Goal: Check status

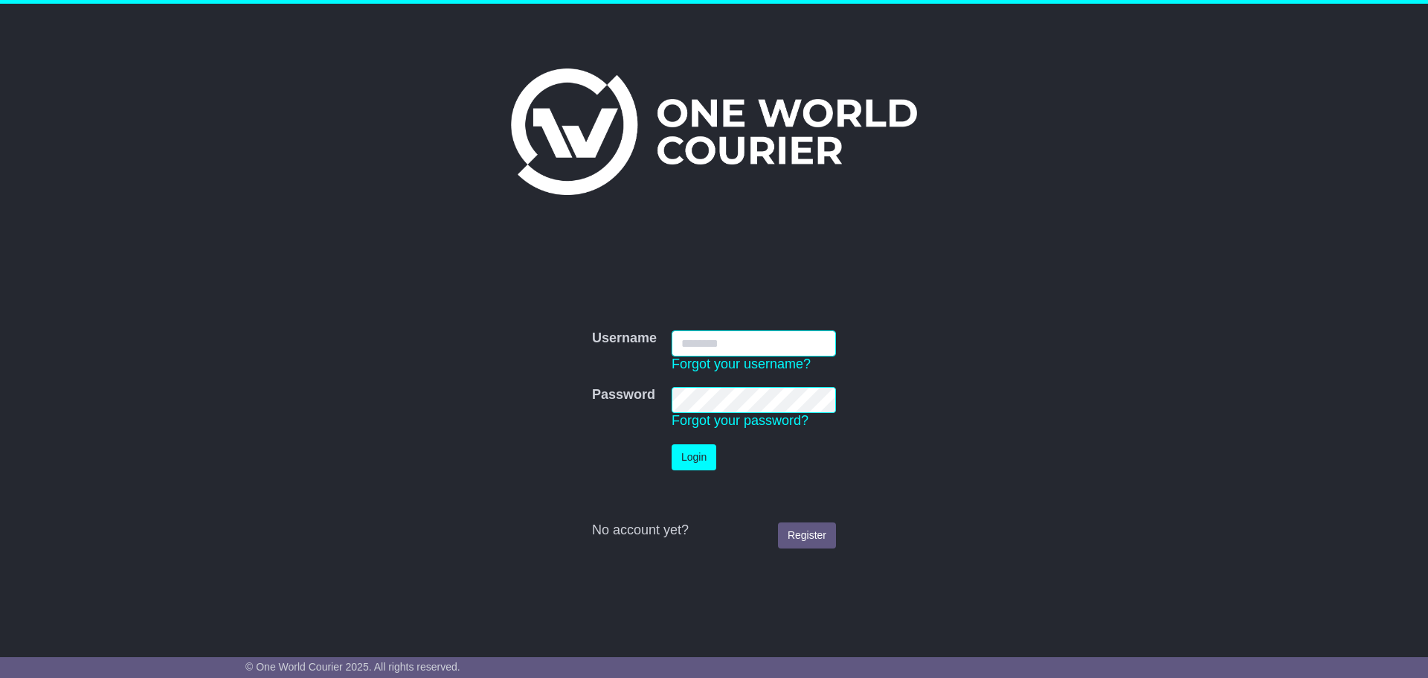
type input "**********"
click at [698, 448] on button "Login" at bounding box center [694, 457] width 45 height 26
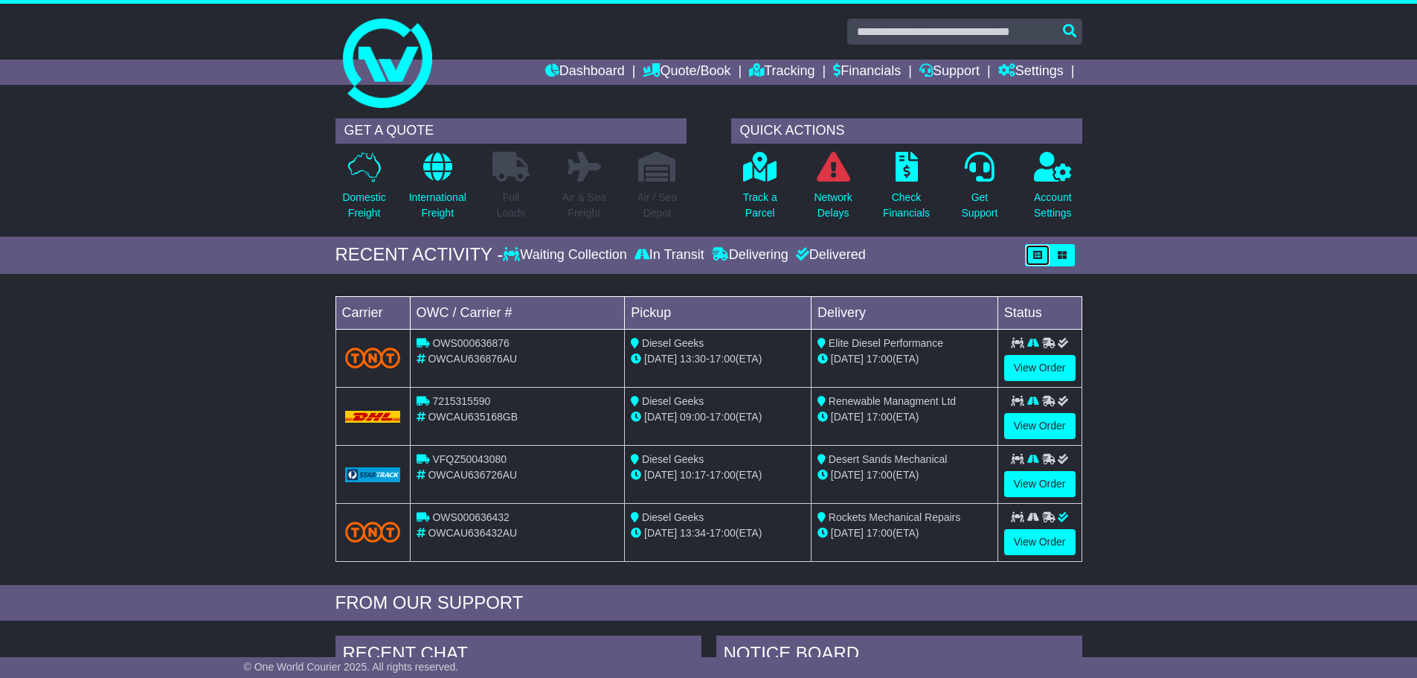
click at [1032, 260] on button "button" at bounding box center [1037, 255] width 25 height 22
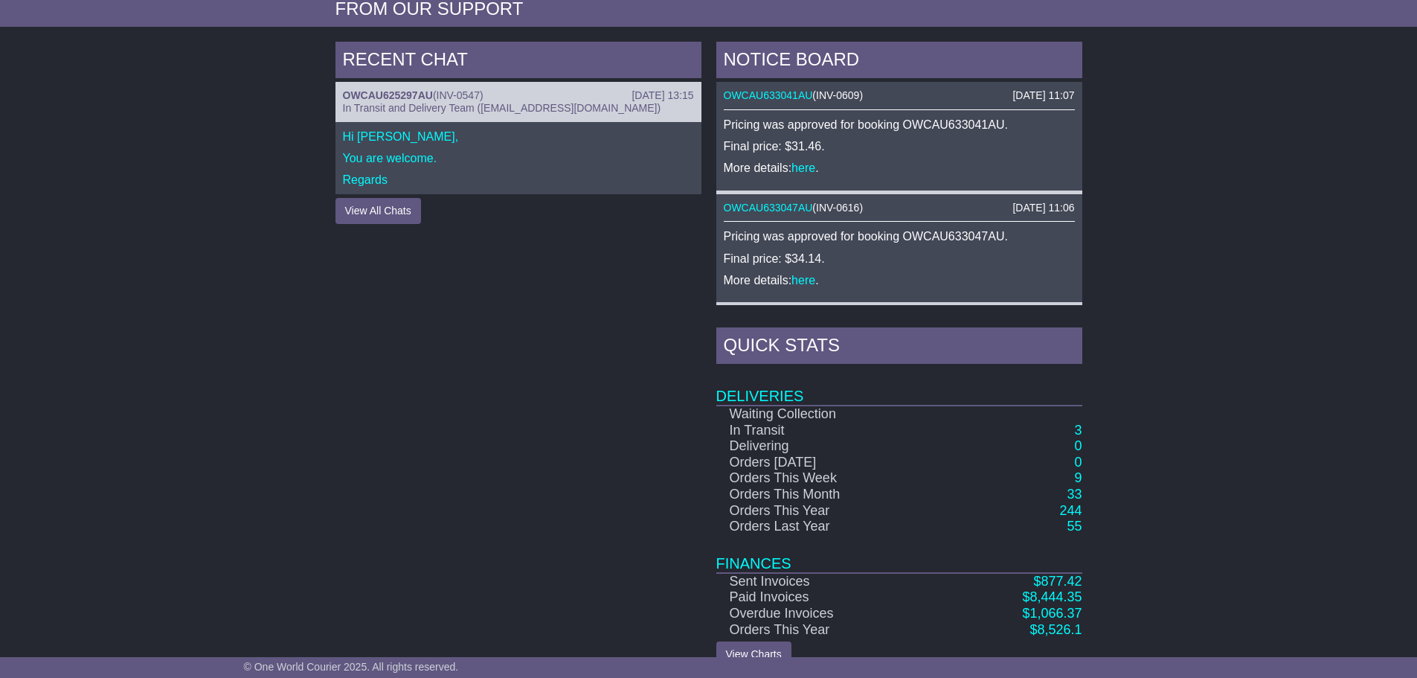
scroll to position [595, 0]
click at [1082, 492] on link "33" at bounding box center [1074, 492] width 15 height 15
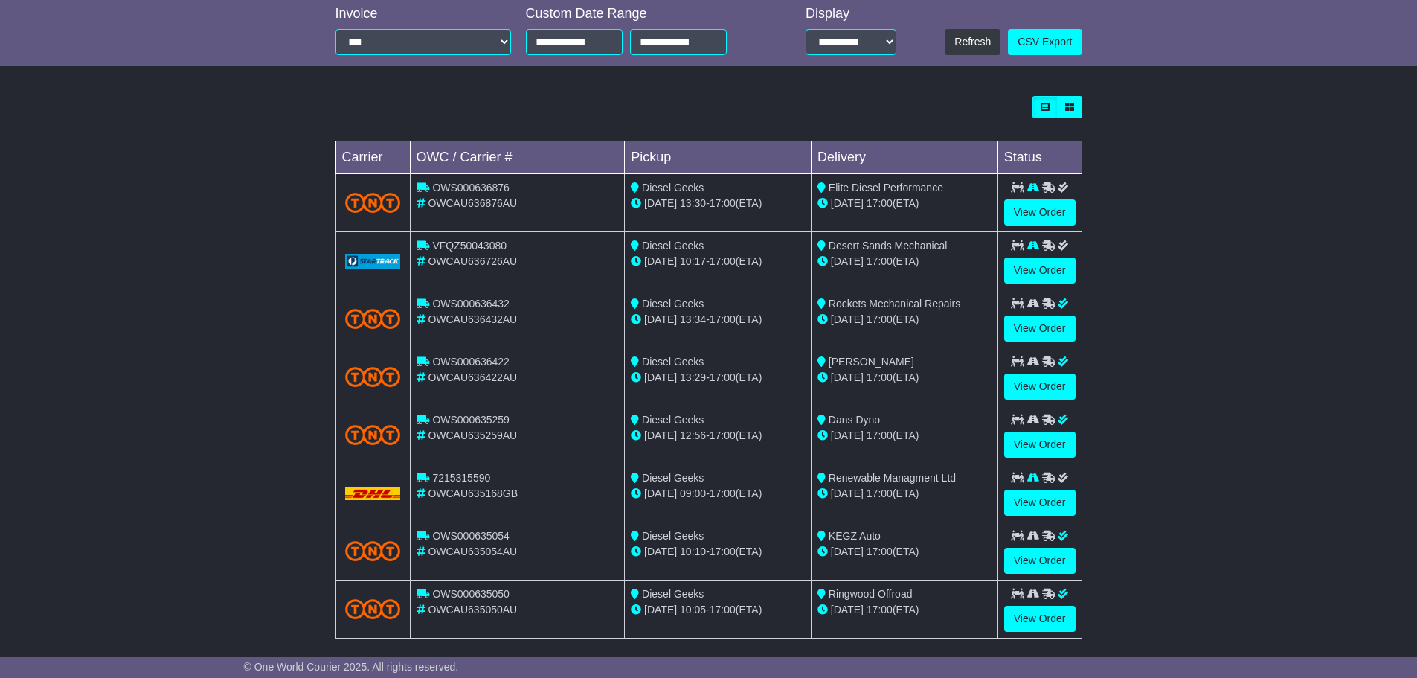
scroll to position [372, 0]
